Goal: Navigation & Orientation: Find specific page/section

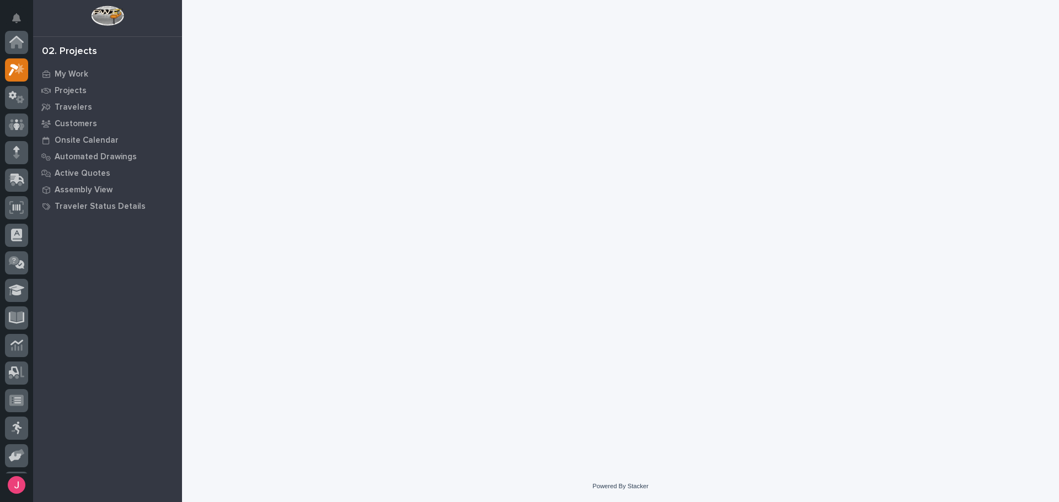
scroll to position [28, 0]
click at [63, 70] on p "My Work" at bounding box center [72, 74] width 34 height 10
click at [42, 74] on icon at bounding box center [46, 74] width 8 height 7
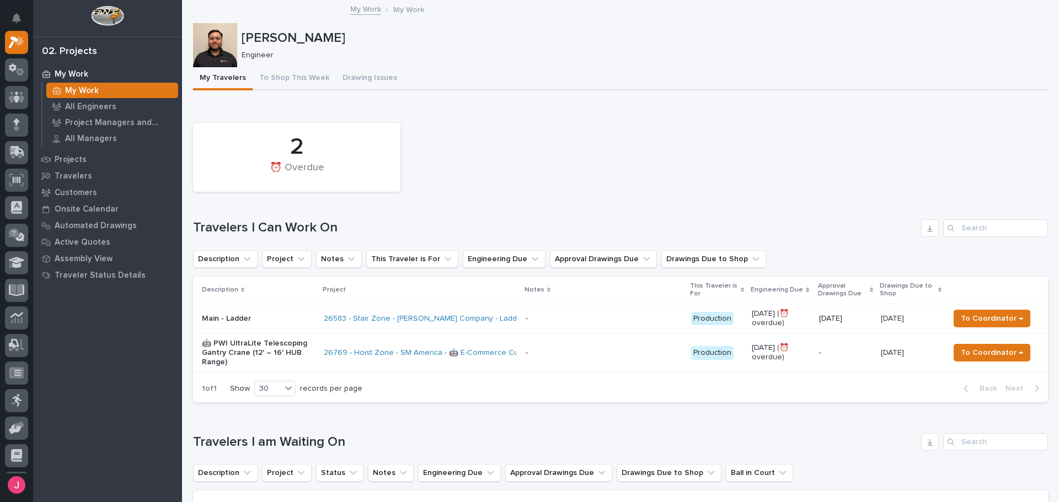
click at [577, 83] on div "My Travelers To Shop This Week Drawing Issues" at bounding box center [620, 78] width 855 height 23
click at [89, 111] on p "All Engineers" at bounding box center [90, 107] width 51 height 10
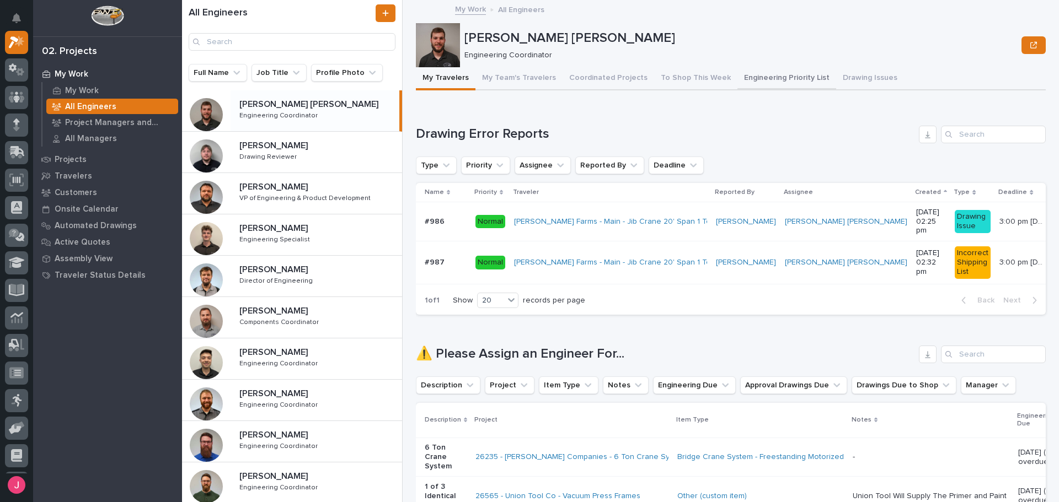
click at [756, 79] on button "Engineering Priority List" at bounding box center [786, 78] width 99 height 23
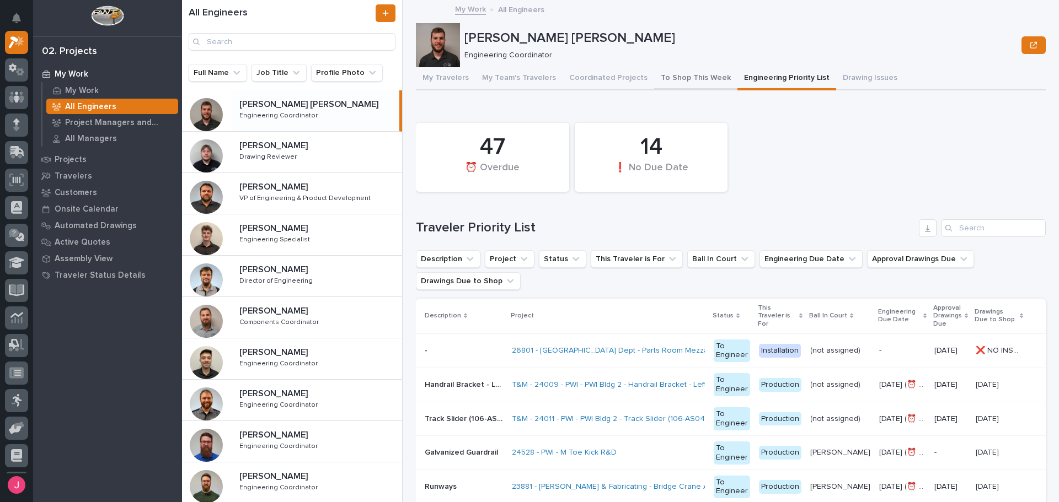
click at [699, 79] on button "To Shop This Week" at bounding box center [695, 78] width 83 height 23
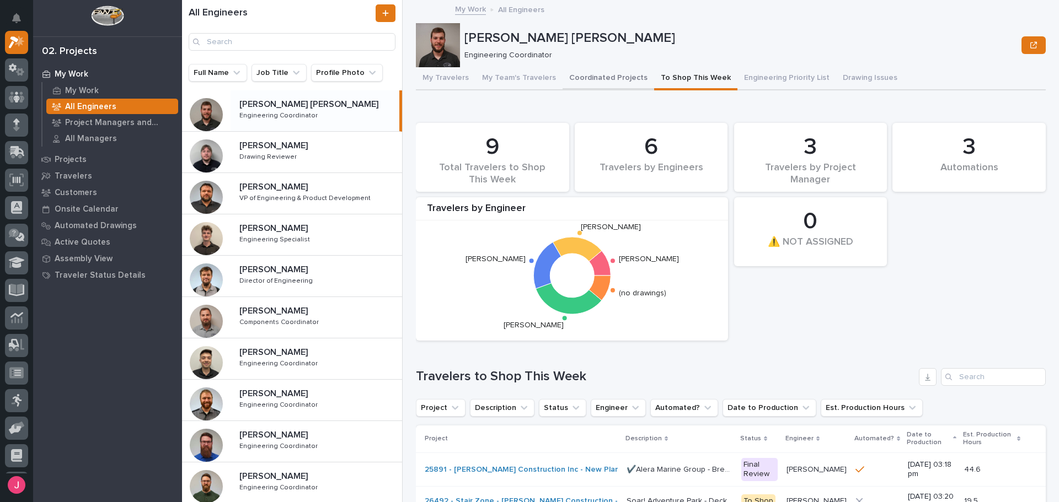
click at [605, 69] on button "Coordinated Projects" at bounding box center [608, 78] width 92 height 23
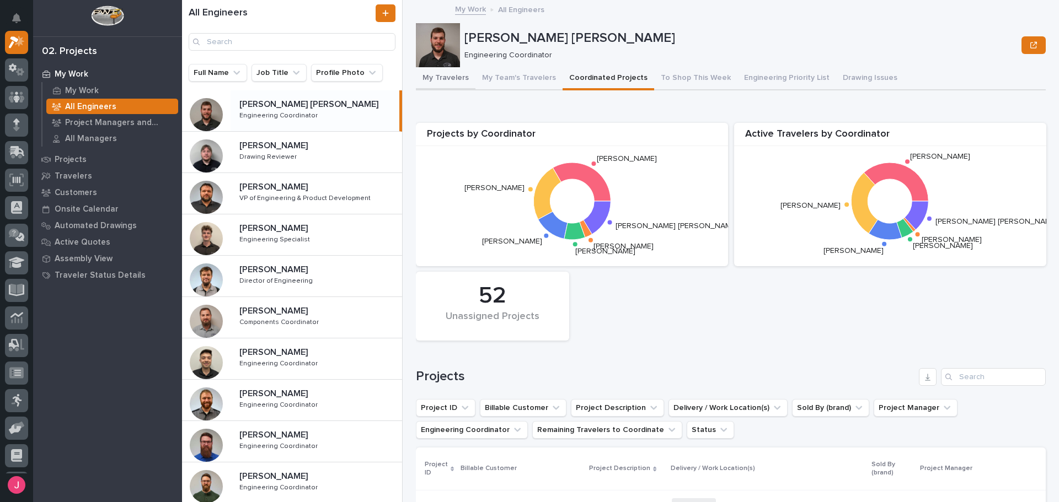
drag, startPoint x: 439, startPoint y: 85, endPoint x: 519, endPoint y: 81, distance: 80.1
click at [439, 85] on button "My Travelers" at bounding box center [446, 78] width 60 height 23
click at [519, 81] on button "My Team's Travelers" at bounding box center [518, 78] width 87 height 23
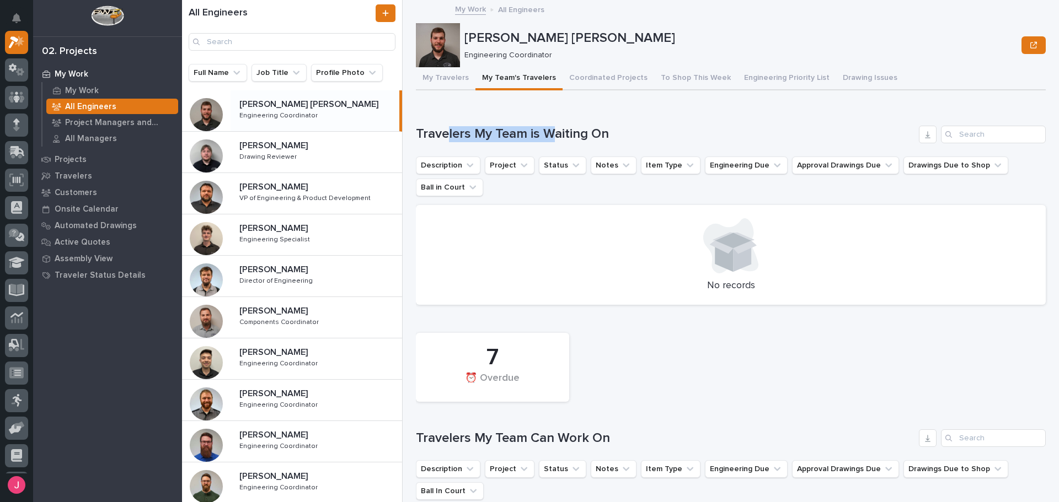
drag, startPoint x: 449, startPoint y: 135, endPoint x: 554, endPoint y: 136, distance: 105.3
click at [554, 136] on h1 "Travelers My Team is Waiting On" at bounding box center [665, 134] width 498 height 16
click at [557, 136] on h1 "Travelers My Team is Waiting On" at bounding box center [665, 134] width 498 height 16
drag, startPoint x: 545, startPoint y: 130, endPoint x: 619, endPoint y: 133, distance: 74.5
click at [618, 133] on h1 "Travelers My Team is Waiting On" at bounding box center [665, 134] width 498 height 16
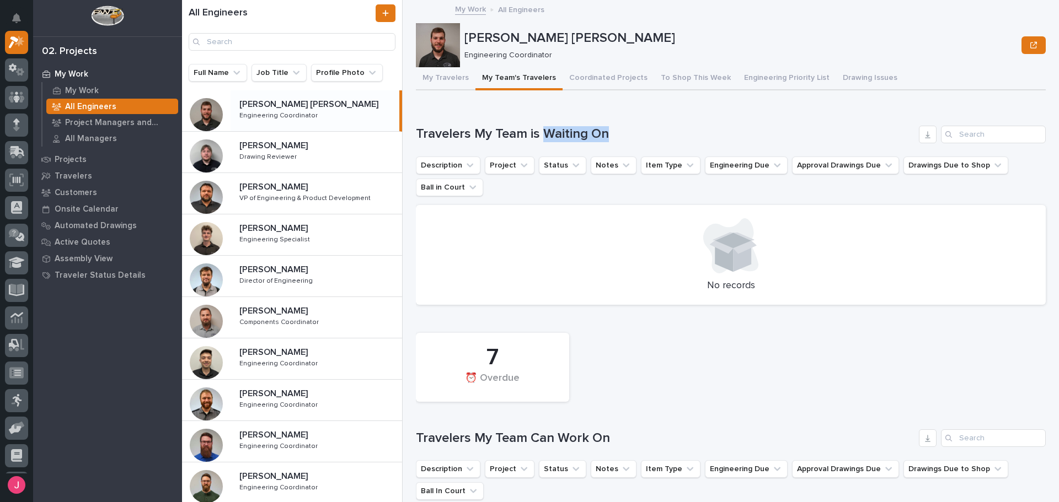
click at [619, 133] on h1 "Travelers My Team is Waiting On" at bounding box center [665, 134] width 498 height 16
drag, startPoint x: 676, startPoint y: 71, endPoint x: 438, endPoint y: 80, distance: 237.8
click at [675, 71] on button "To Shop This Week" at bounding box center [695, 78] width 83 height 23
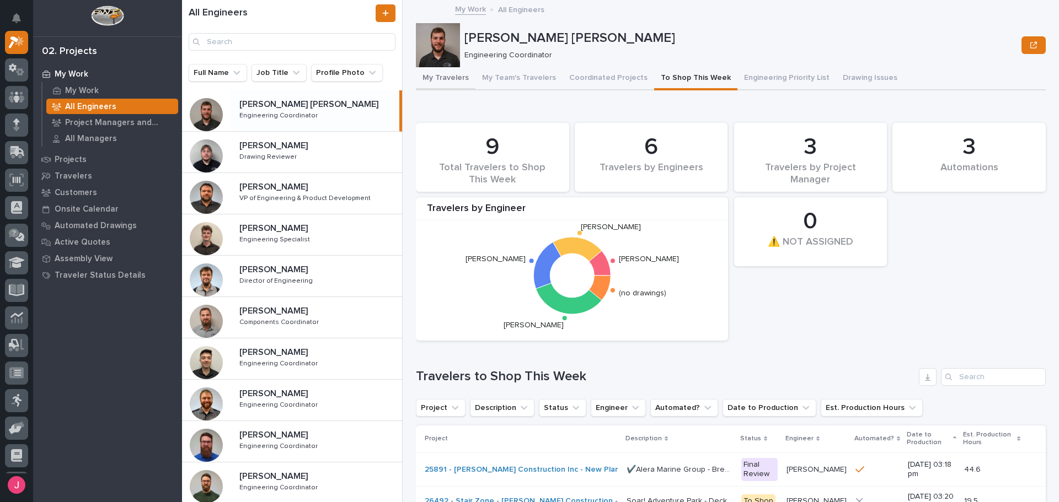
click at [438, 80] on button "My Travelers" at bounding box center [446, 78] width 60 height 23
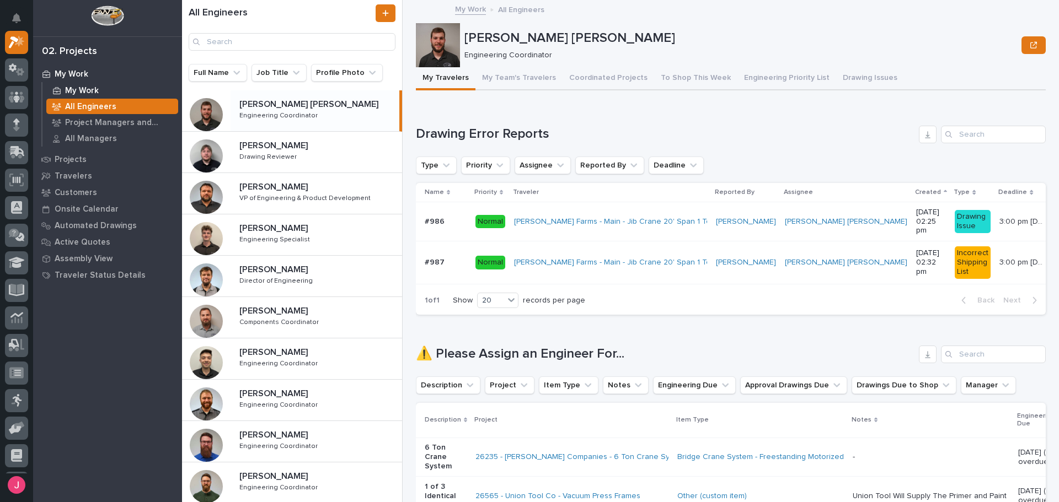
click at [106, 87] on div "My Work" at bounding box center [112, 90] width 132 height 15
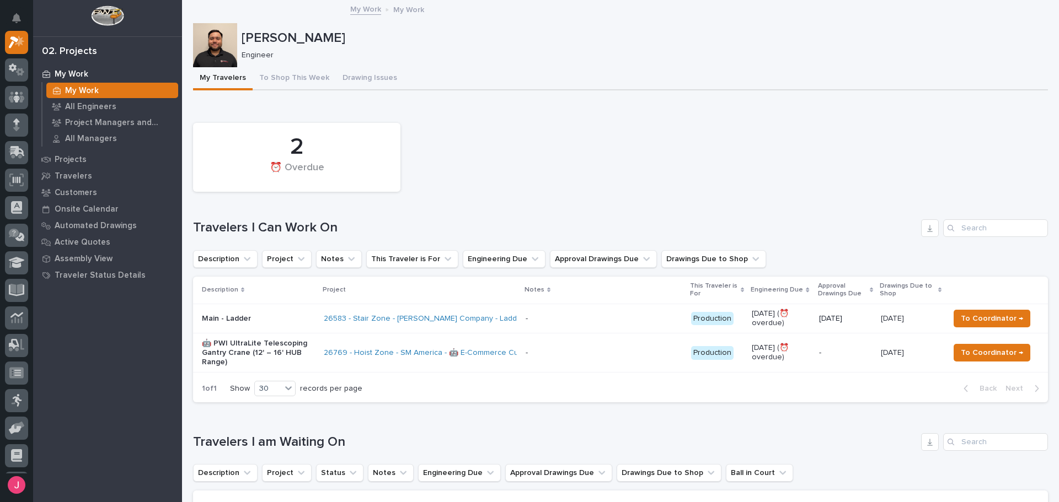
click at [633, 185] on div "2 ⏰ Overdue" at bounding box center [620, 157] width 866 height 80
click at [632, 185] on div "2 ⏰ Overdue" at bounding box center [620, 157] width 866 height 80
click at [522, 155] on div "2 ⏰ Overdue" at bounding box center [620, 157] width 866 height 80
